Goal: Find specific page/section: Find specific page/section

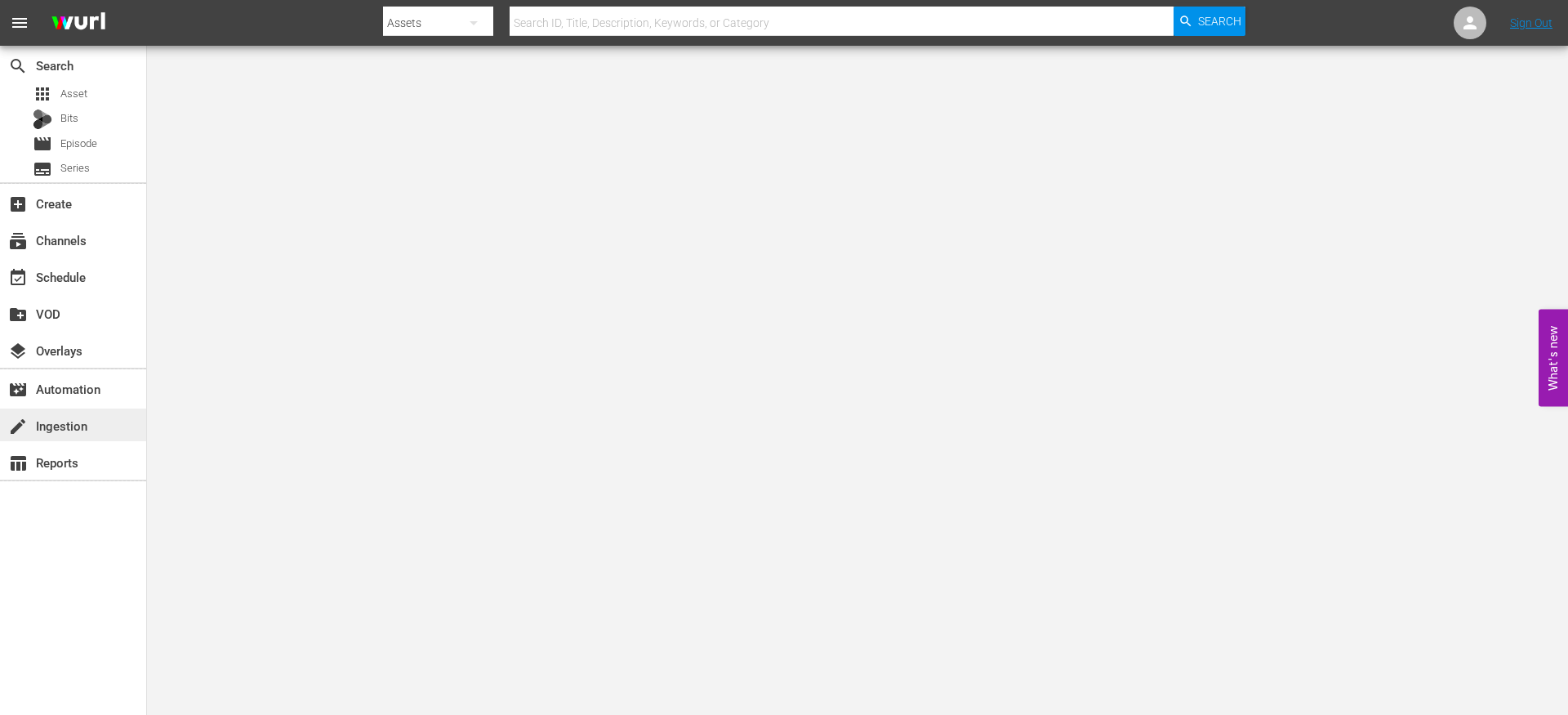
click at [68, 420] on div "create Ingestion" at bounding box center [46, 424] width 92 height 15
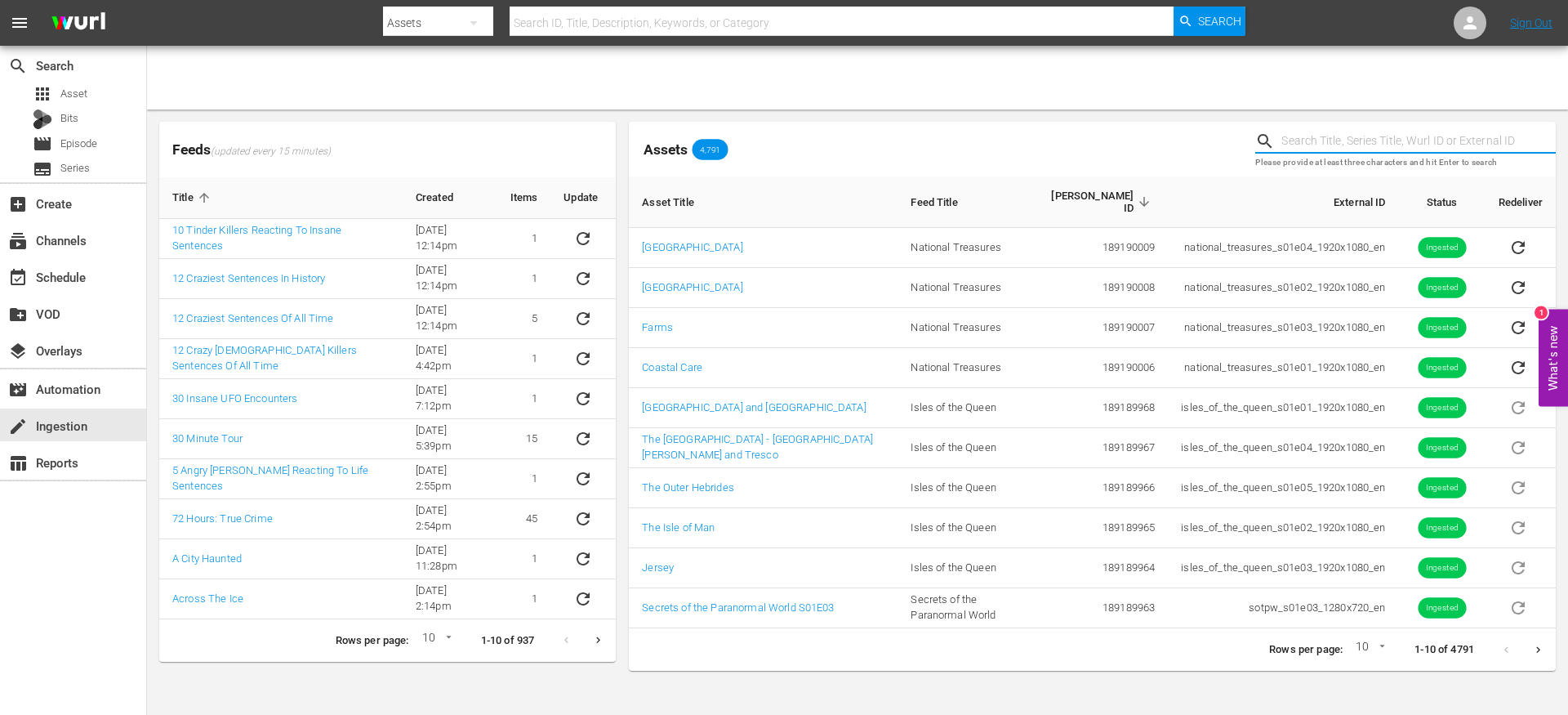
click at [1303, 145] on input "text" at bounding box center [1418, 141] width 275 height 24
type input "kids in jail"
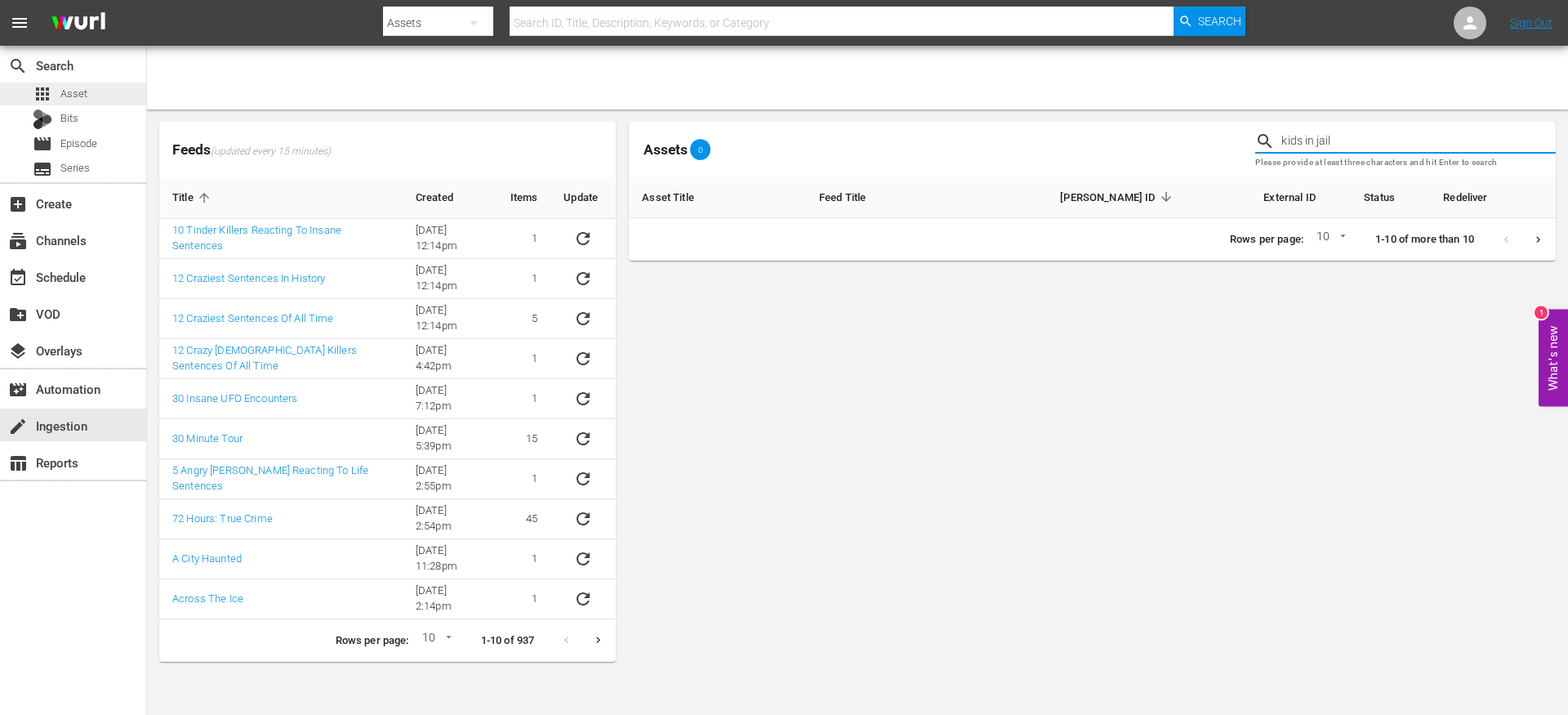
click at [104, 91] on div "apps Asset" at bounding box center [73, 93] width 146 height 22
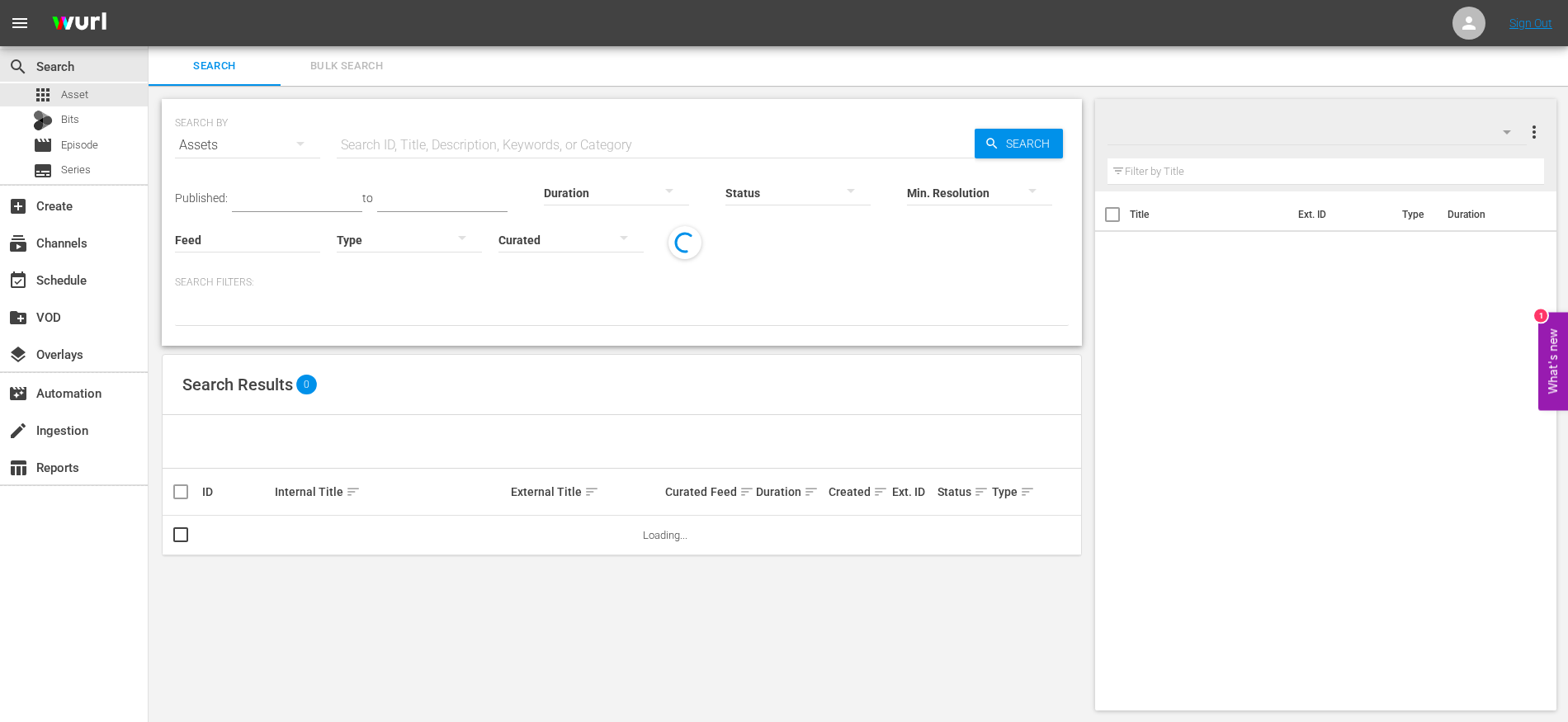
click at [606, 148] on input "text" at bounding box center [656, 145] width 638 height 40
type input "kids in jail"
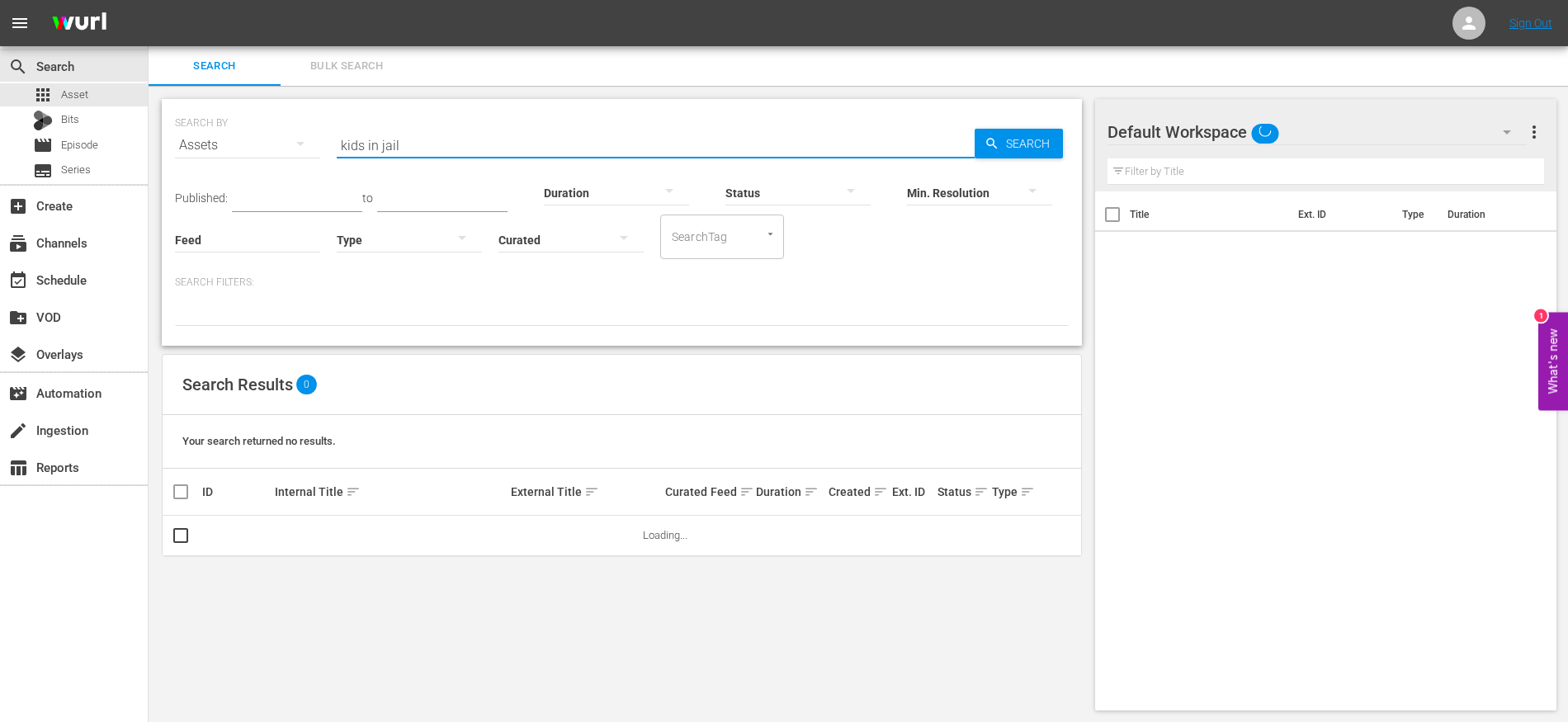
click at [806, 308] on div at bounding box center [621, 311] width 894 height 28
